Goal: Use online tool/utility: Utilize a website feature to perform a specific function

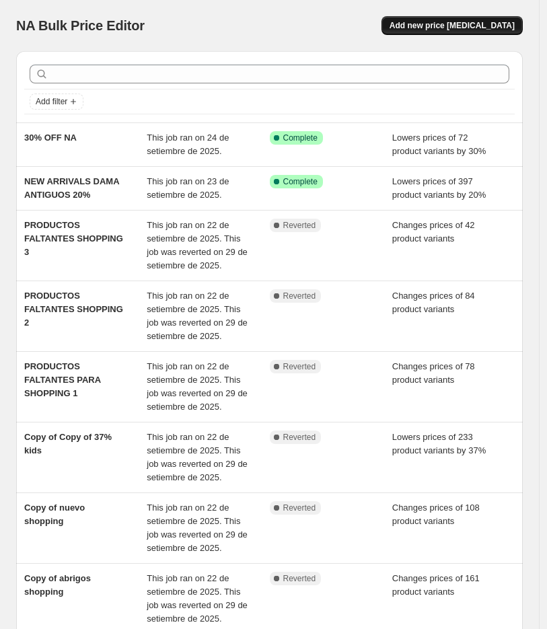
click at [478, 28] on span "Add new price change job" at bounding box center [452, 25] width 125 height 11
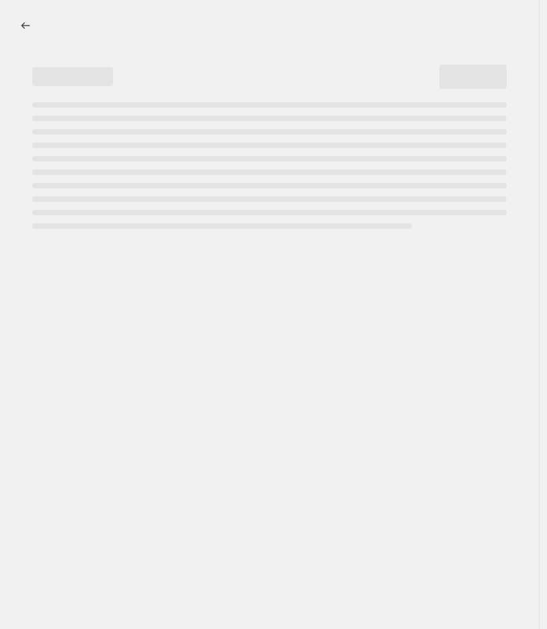
select select "percentage"
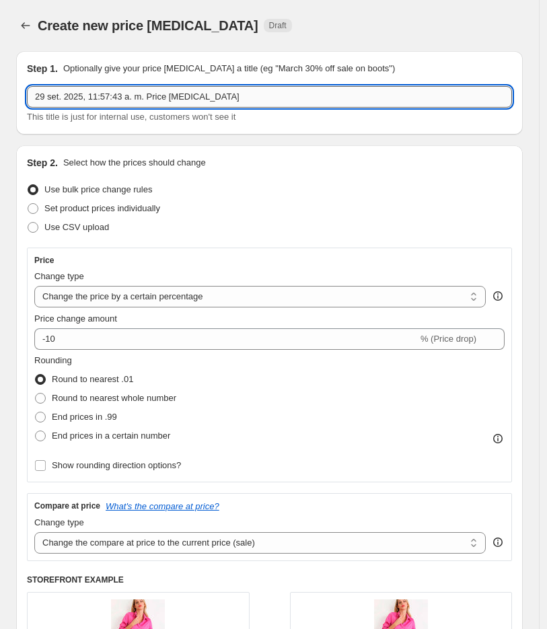
click at [117, 92] on input "29 set. 2025, 11:57:43 a. m. Price change job" at bounding box center [269, 97] width 485 height 22
click at [117, 93] on input "29 set. 2025, 11:57:43 a. m. Price change job" at bounding box center [269, 97] width 485 height 22
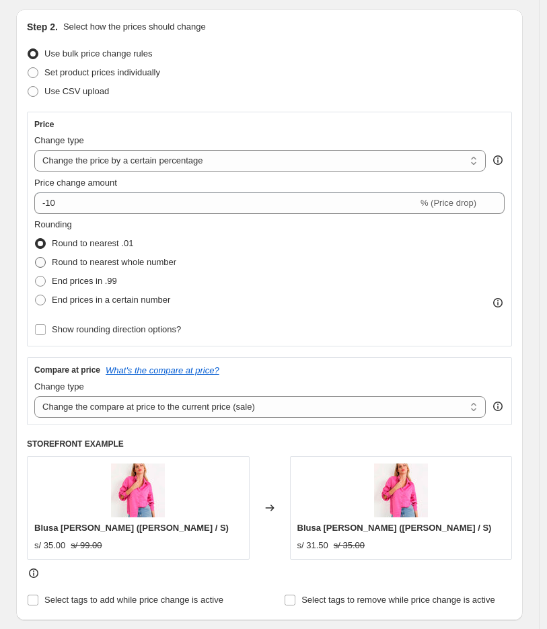
scroll to position [149, 0]
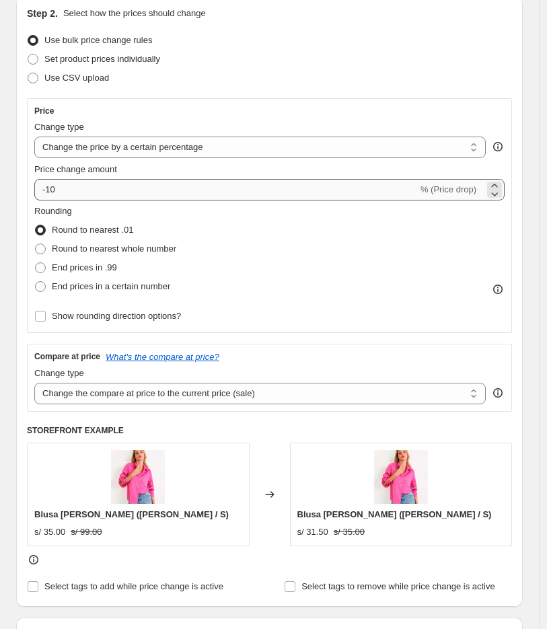
type input "30% off EVANIC KIDS"
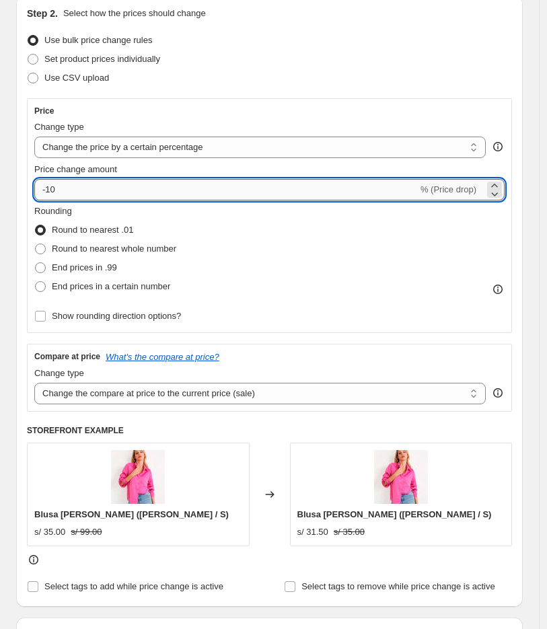
click at [82, 195] on input "-10" at bounding box center [226, 190] width 384 height 22
type input "-1"
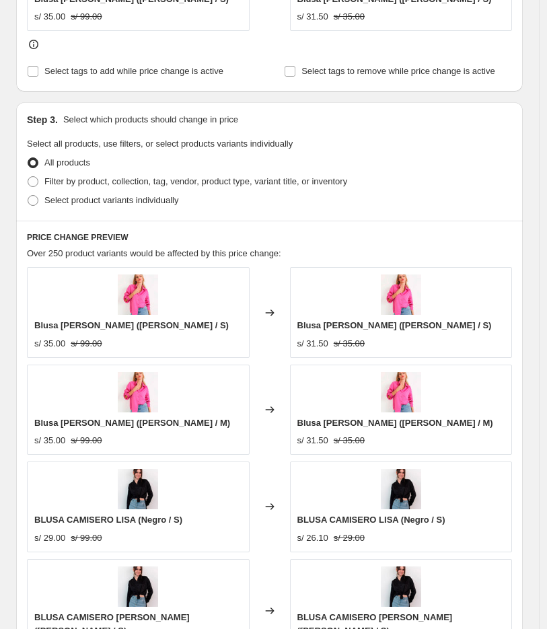
scroll to position [673, 0]
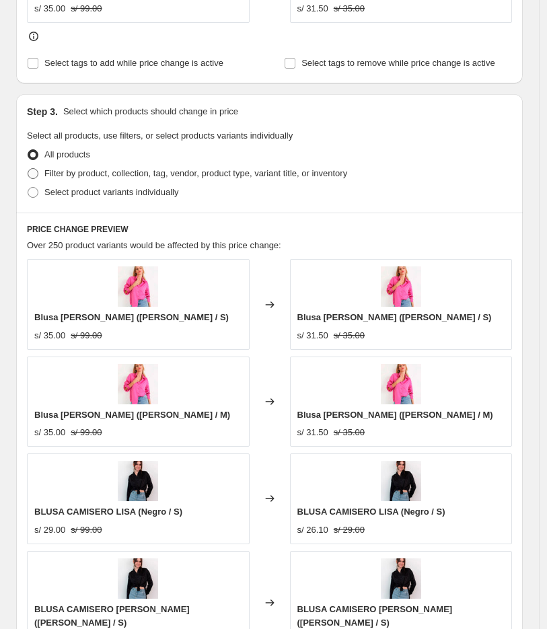
type input "-30"
click at [137, 177] on span "Filter by product, collection, tag, vendor, product type, variant title, or inv…" at bounding box center [195, 173] width 303 height 10
click at [28, 169] on input "Filter by product, collection, tag, vendor, product type, variant title, or inv…" at bounding box center [28, 168] width 1 height 1
radio input "true"
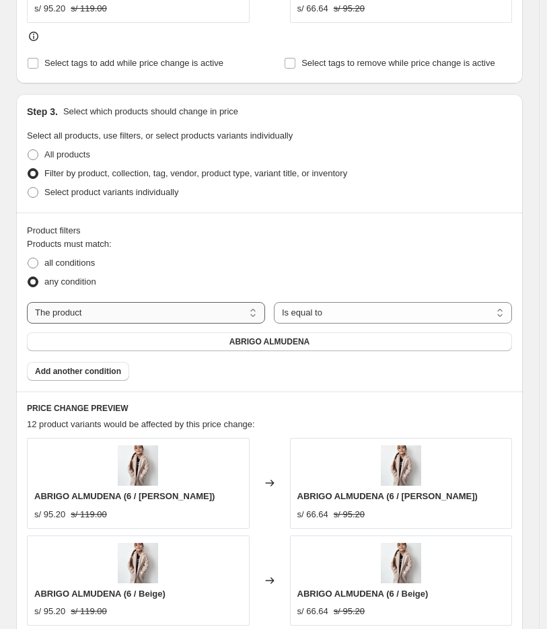
click at [146, 318] on select "The product The product's collection The product's tag The product's vendor The…" at bounding box center [146, 313] width 238 height 22
select select "collection"
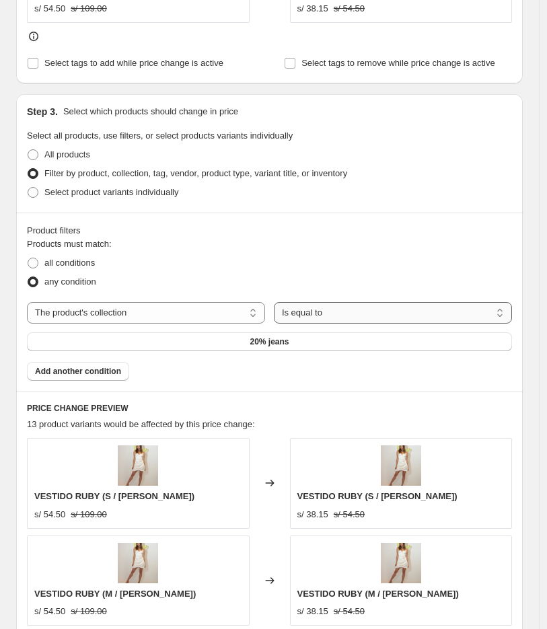
click at [297, 307] on select "Is equal to Is not equal to" at bounding box center [393, 313] width 238 height 22
click at [273, 272] on div "all conditions" at bounding box center [269, 263] width 485 height 19
click at [264, 338] on span "20% jeans" at bounding box center [269, 341] width 39 height 11
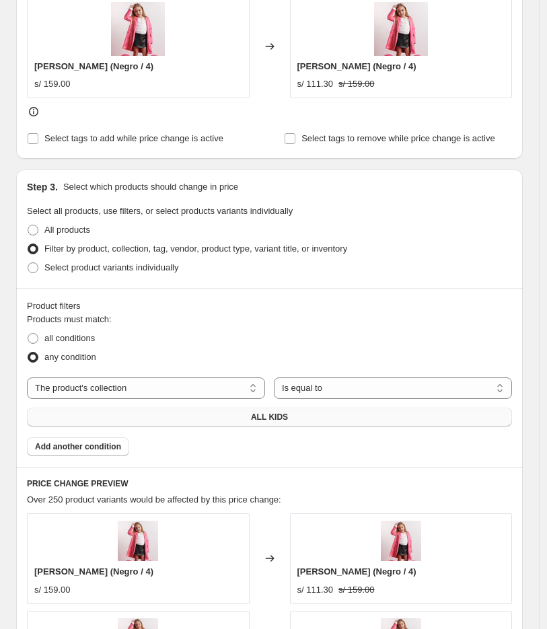
scroll to position [748, 0]
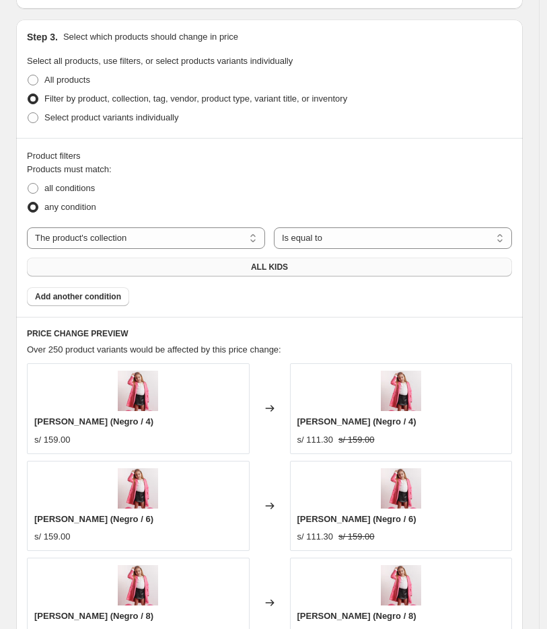
click at [320, 271] on button "ALL KIDS" at bounding box center [269, 267] width 485 height 19
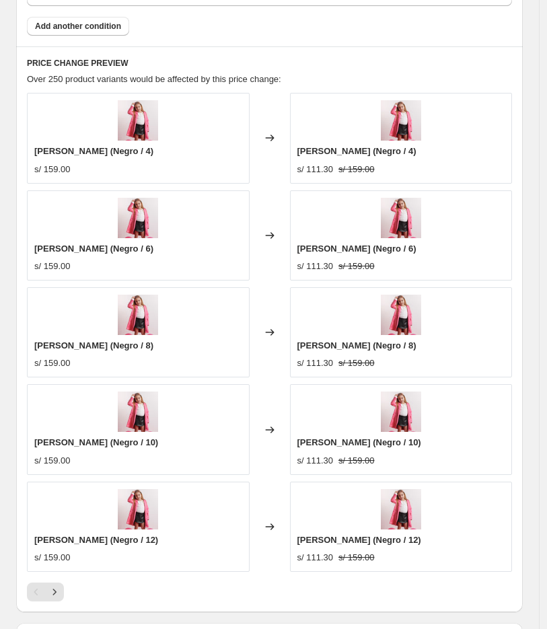
scroll to position [1239, 0]
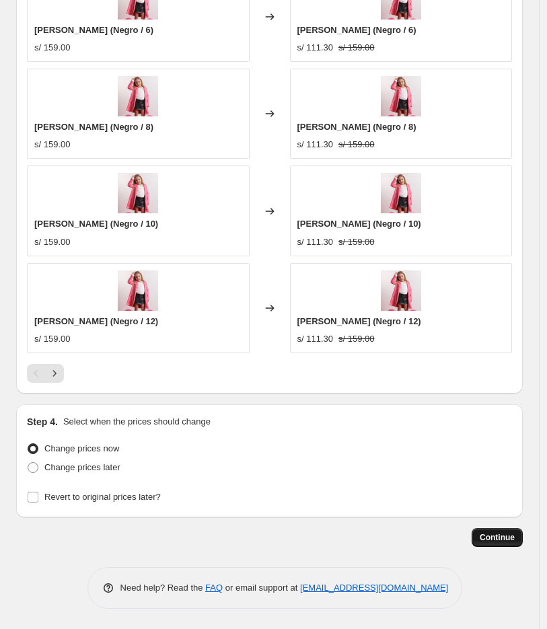
click at [503, 539] on span "Continue" at bounding box center [497, 537] width 35 height 11
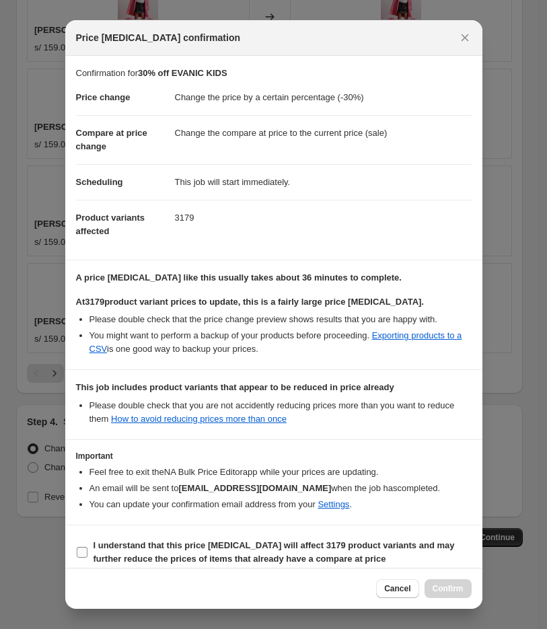
click at [206, 561] on b "I understand that this price change job will affect 3179 product variants and m…" at bounding box center [274, 552] width 361 height 24
click at [87, 558] on input "I understand that this price change job will affect 3179 product variants and m…" at bounding box center [82, 552] width 11 height 11
checkbox input "true"
click at [437, 595] on button "Confirm" at bounding box center [448, 588] width 47 height 19
